Goal: Task Accomplishment & Management: Use online tool/utility

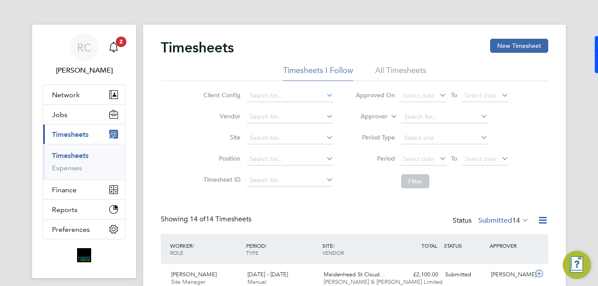
click at [87, 154] on link "Timesheets" at bounding box center [70, 155] width 37 height 8
click at [512, 48] on button "New Timesheet" at bounding box center [519, 46] width 58 height 14
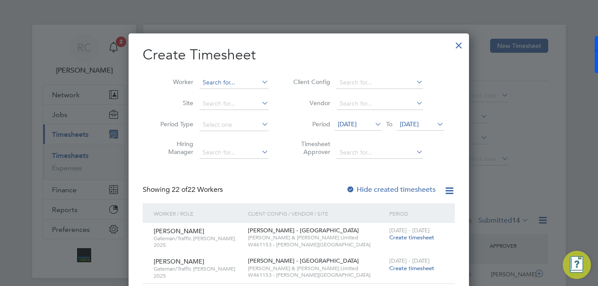
click at [245, 77] on input at bounding box center [234, 83] width 69 height 12
click at [211, 128] on li "Dimitar Vas ilev" at bounding box center [237, 131] width 76 height 12
type input "[PERSON_NAME]"
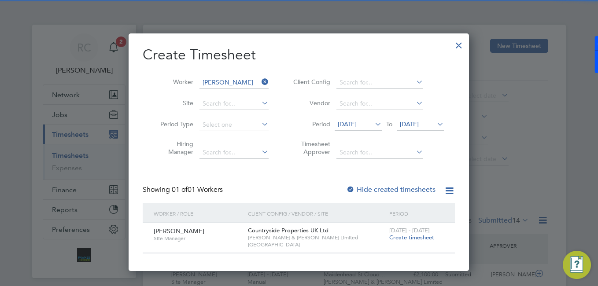
click at [402, 233] on span "[DATE] - [DATE]" at bounding box center [409, 230] width 41 height 7
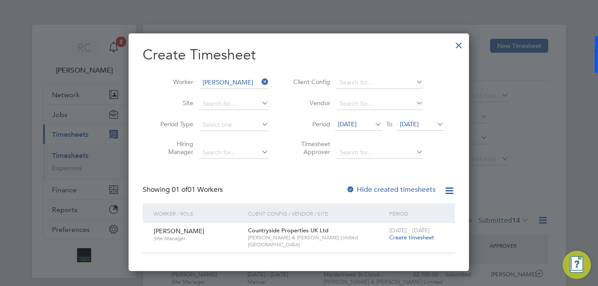
click at [387, 192] on label "Hide created timesheets" at bounding box center [390, 189] width 89 height 9
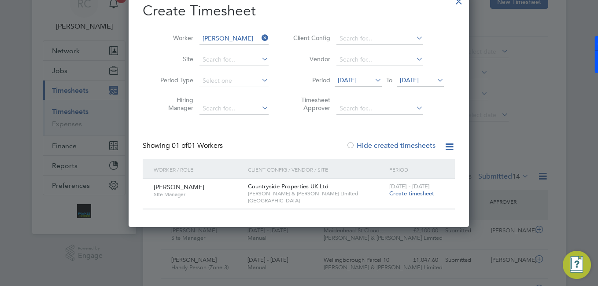
click at [352, 74] on li "Period [DATE] To [DATE]" at bounding box center [367, 80] width 175 height 21
click at [357, 82] on span "[DATE]" at bounding box center [347, 80] width 19 height 8
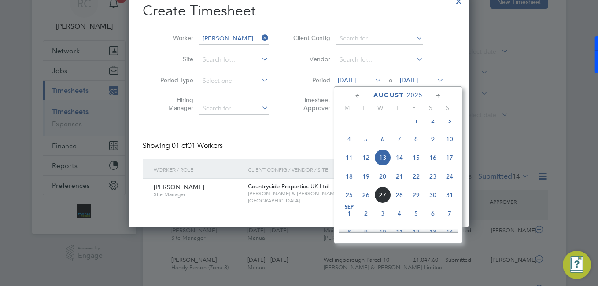
drag, startPoint x: 348, startPoint y: 187, endPoint x: 347, endPoint y: 182, distance: 4.7
click at [348, 185] on span "18" at bounding box center [349, 176] width 17 height 17
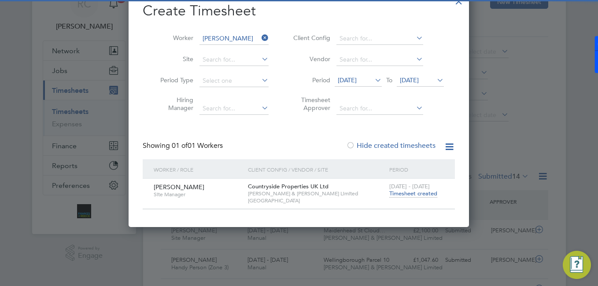
click at [416, 191] on span "Timesheet created" at bounding box center [413, 194] width 48 height 8
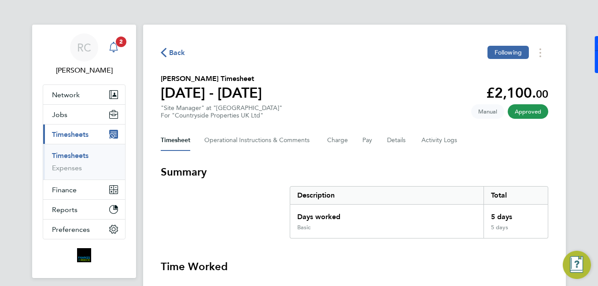
click at [118, 41] on span "2" at bounding box center [121, 42] width 11 height 11
